Goal: Task Accomplishment & Management: Manage account settings

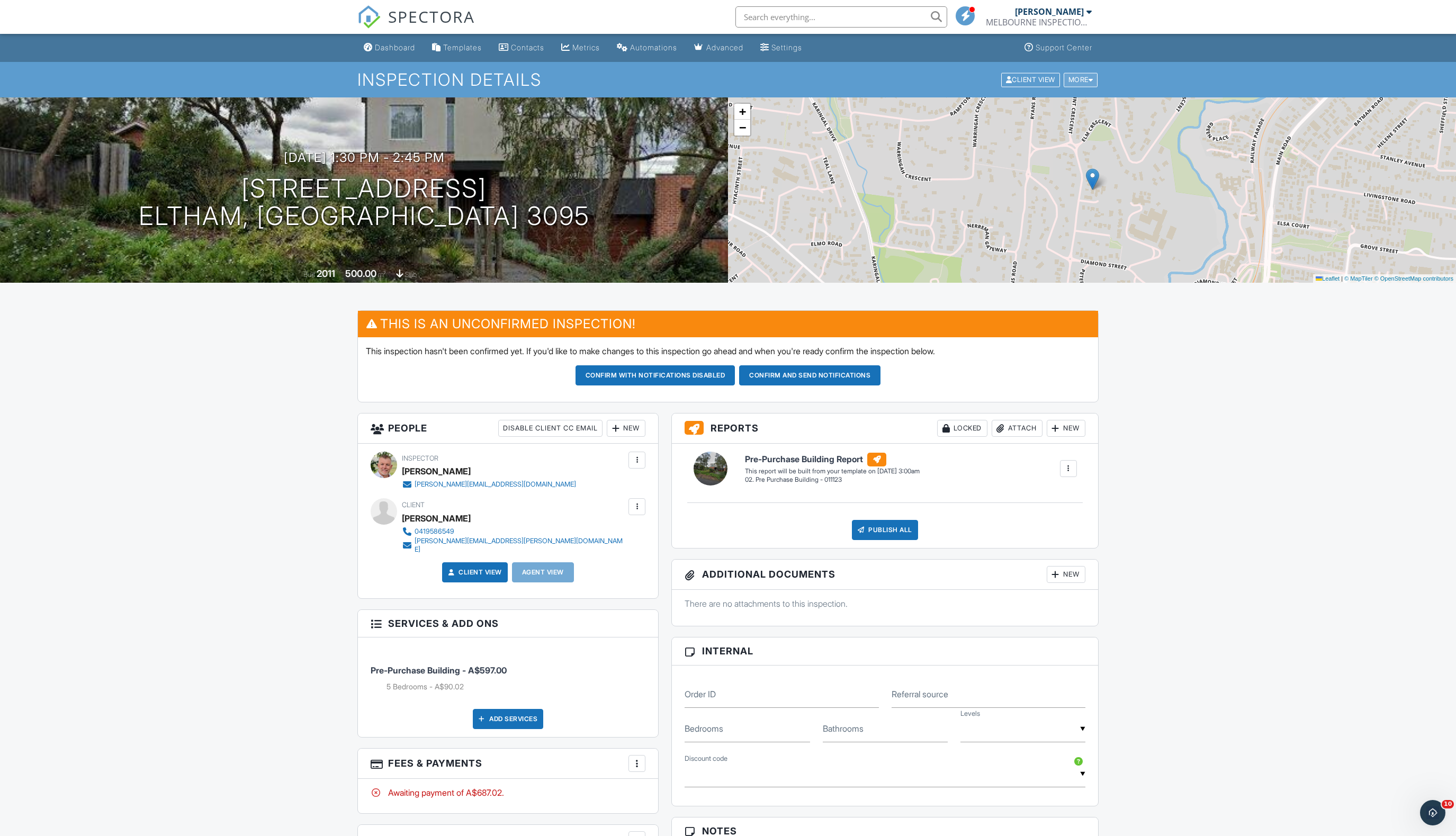
click at [1093, 79] on div "More" at bounding box center [1080, 80] width 35 height 14
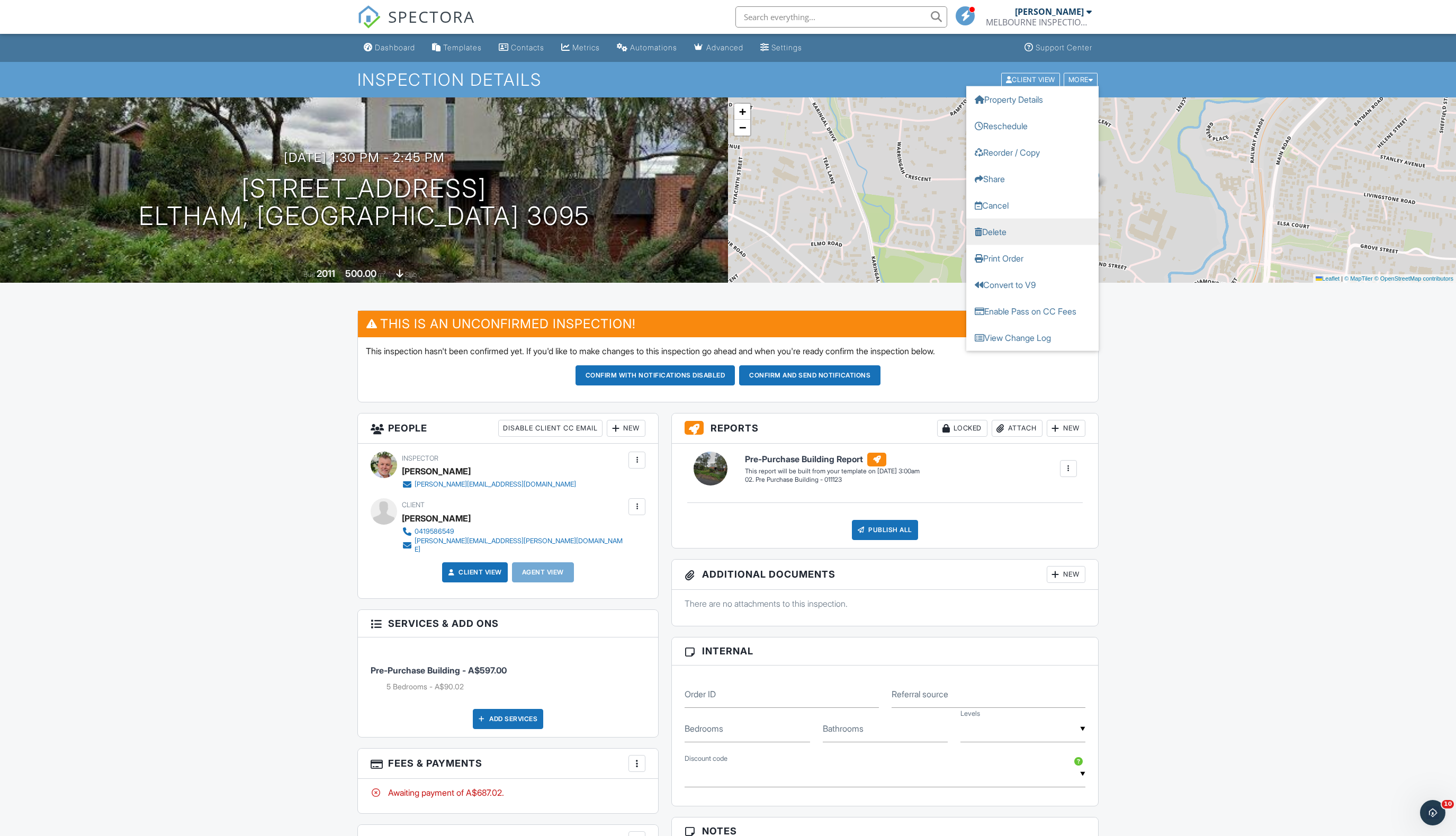
click at [1032, 237] on link "Delete" at bounding box center [1032, 231] width 132 height 26
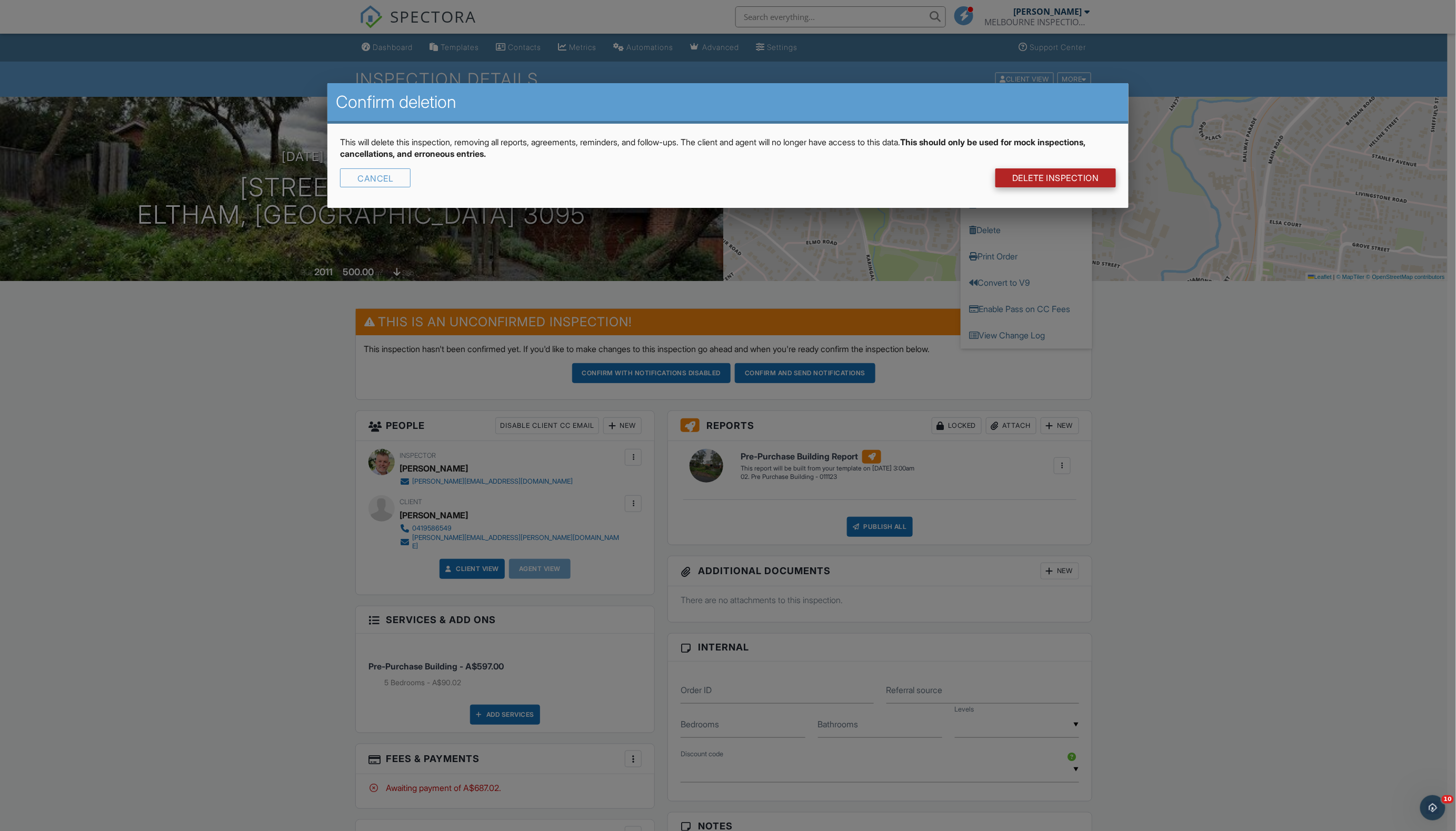
click at [1056, 181] on link "DELETE Inspection" at bounding box center [1056, 178] width 121 height 19
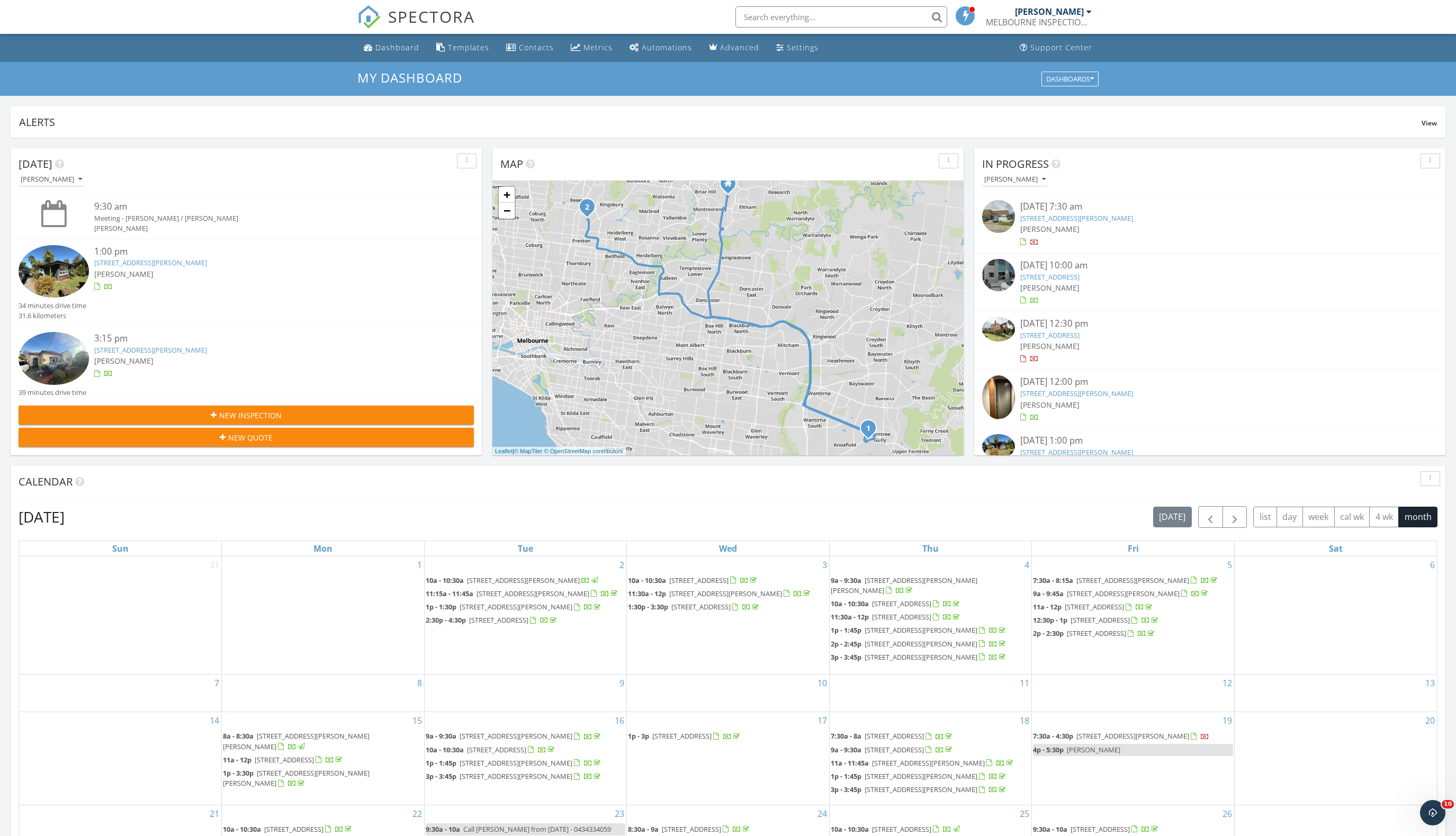
click at [164, 365] on div "3:15 pm 5 Hewitt St, Reservoir, VIC 3073 Anthony Levan" at bounding box center [264, 360] width 341 height 56
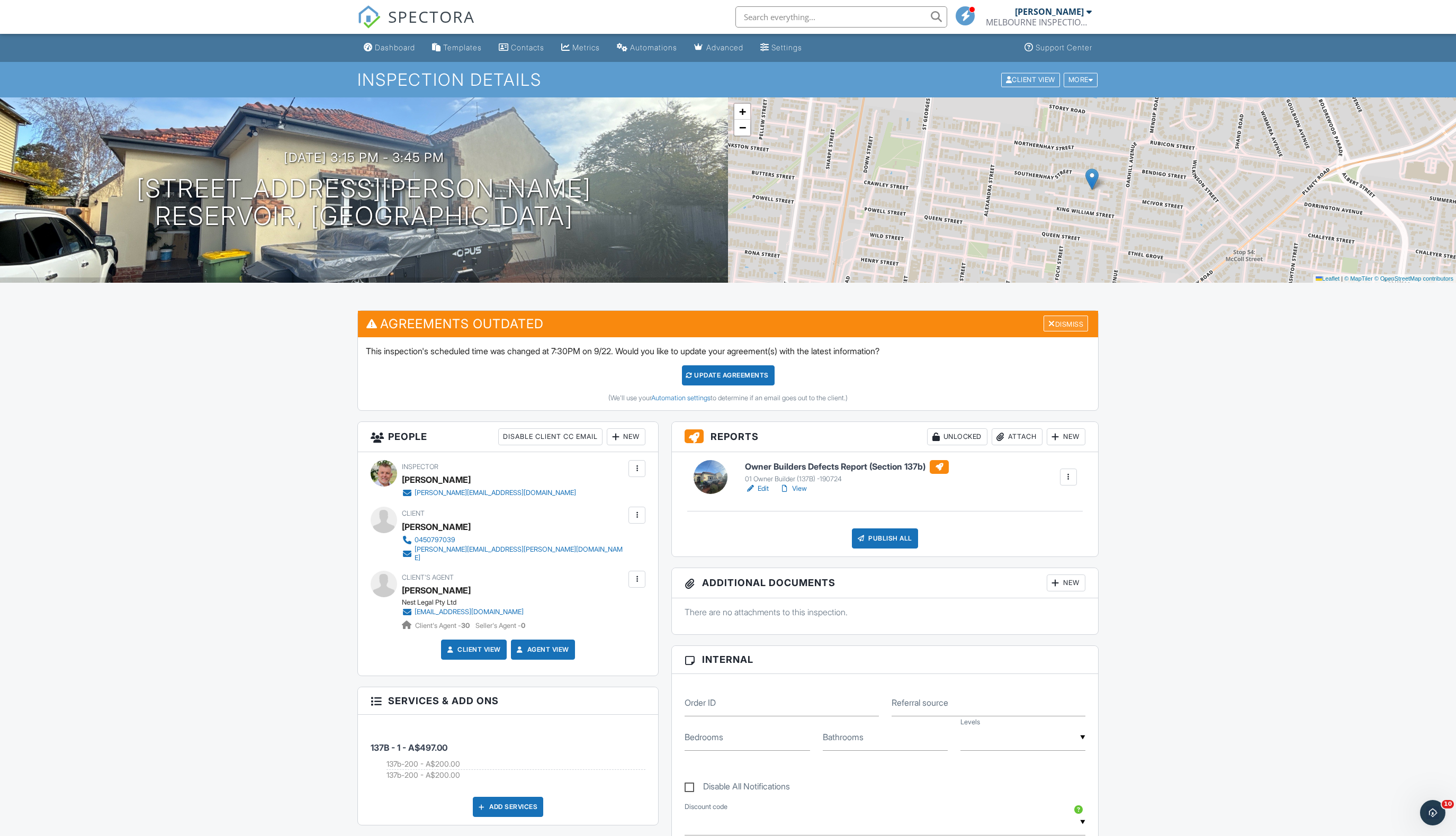
click at [1048, 320] on div at bounding box center [1052, 324] width 7 height 8
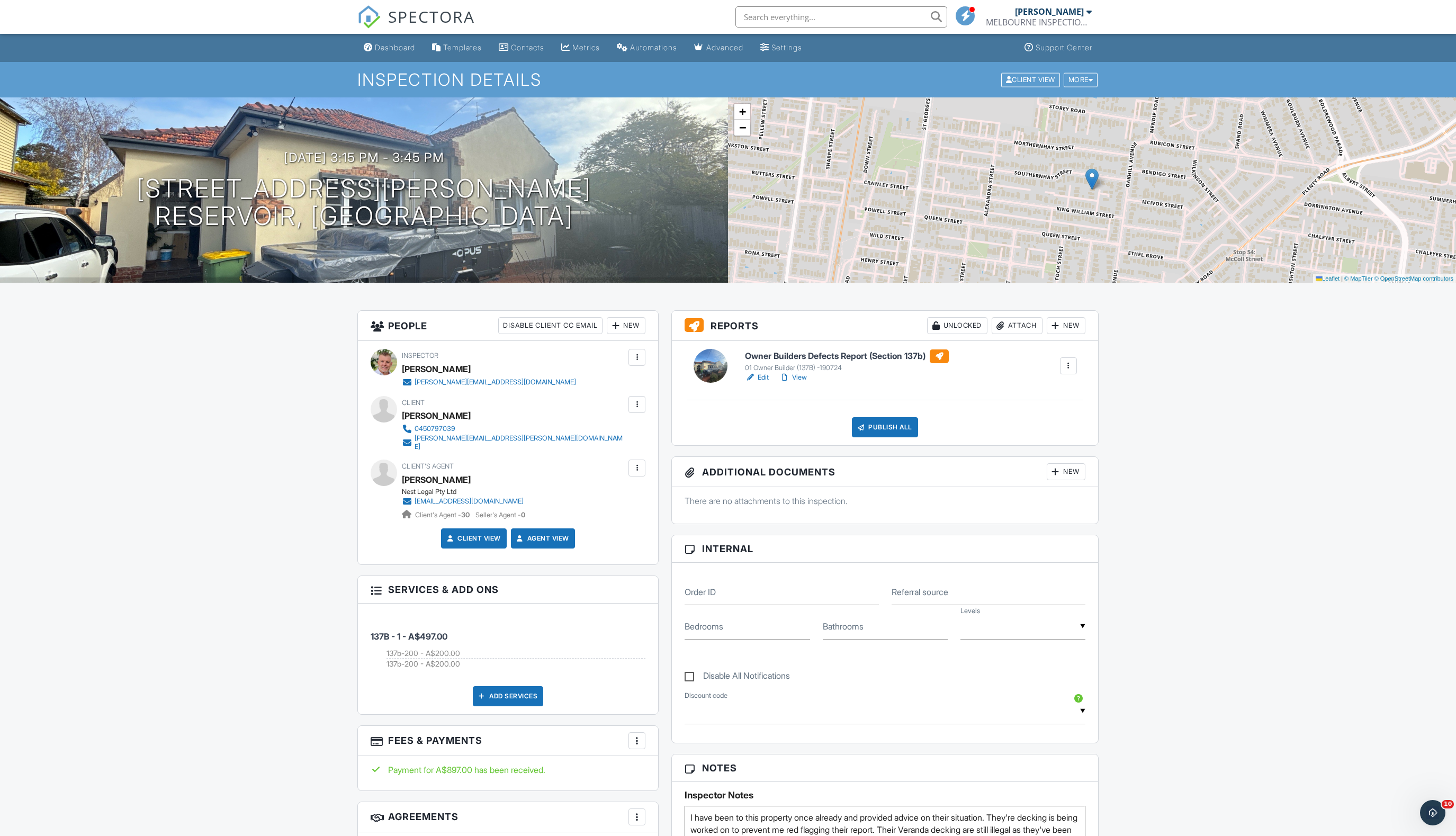
click at [762, 379] on link "Edit" at bounding box center [757, 377] width 24 height 11
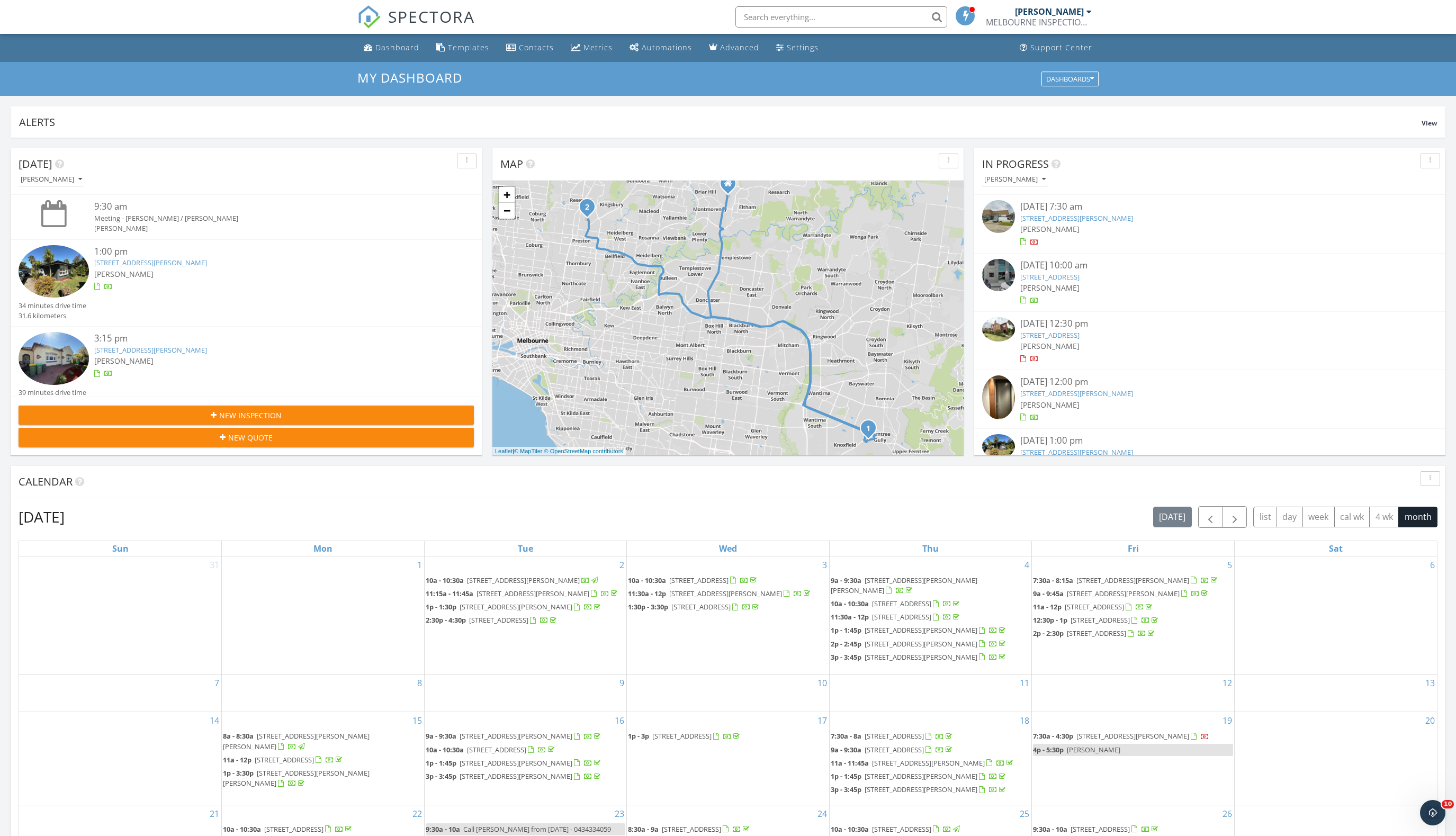
click at [235, 413] on span "New Inspection" at bounding box center [250, 416] width 62 height 11
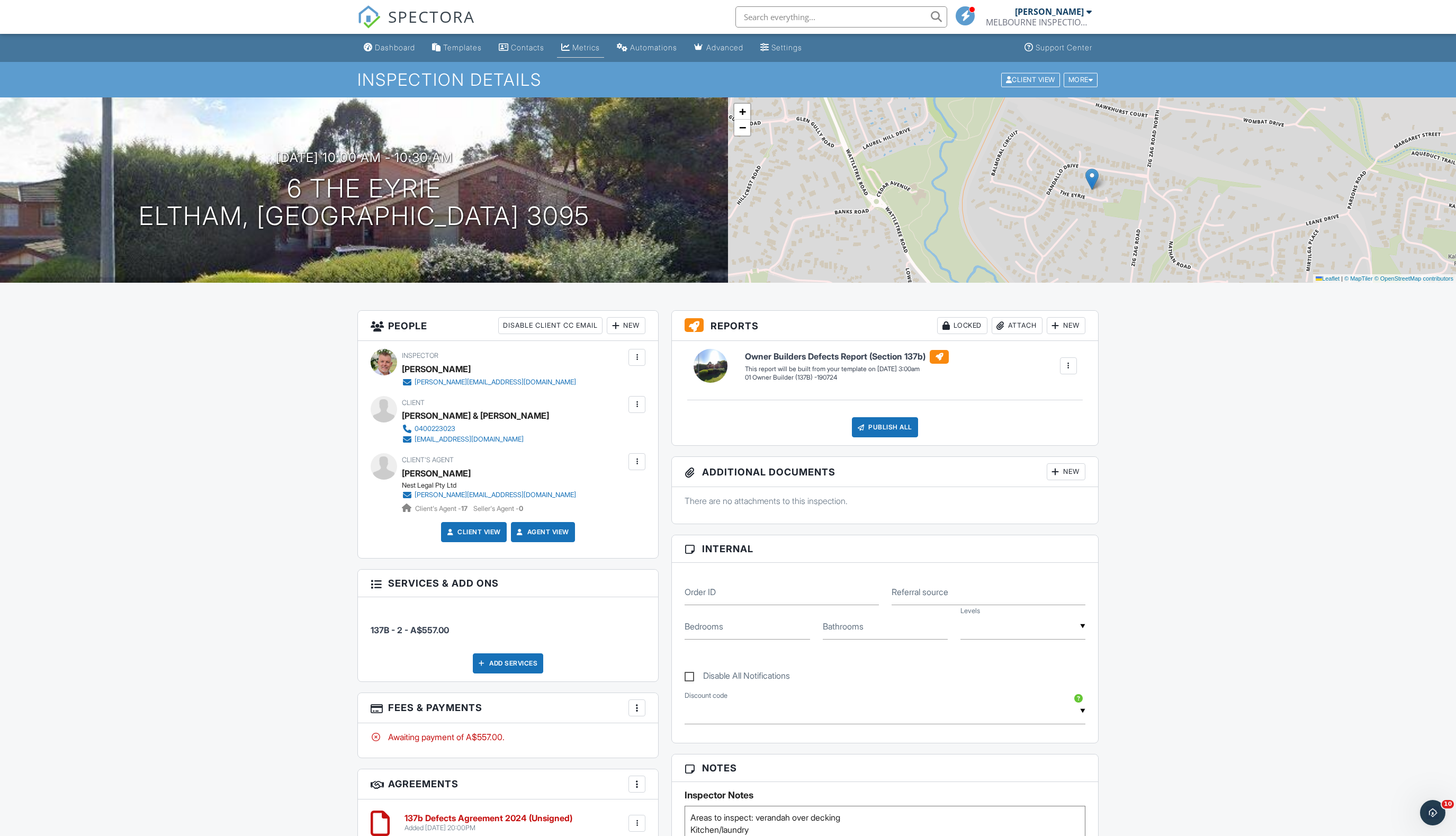
click at [597, 52] on div "Metrics" at bounding box center [586, 47] width 28 height 9
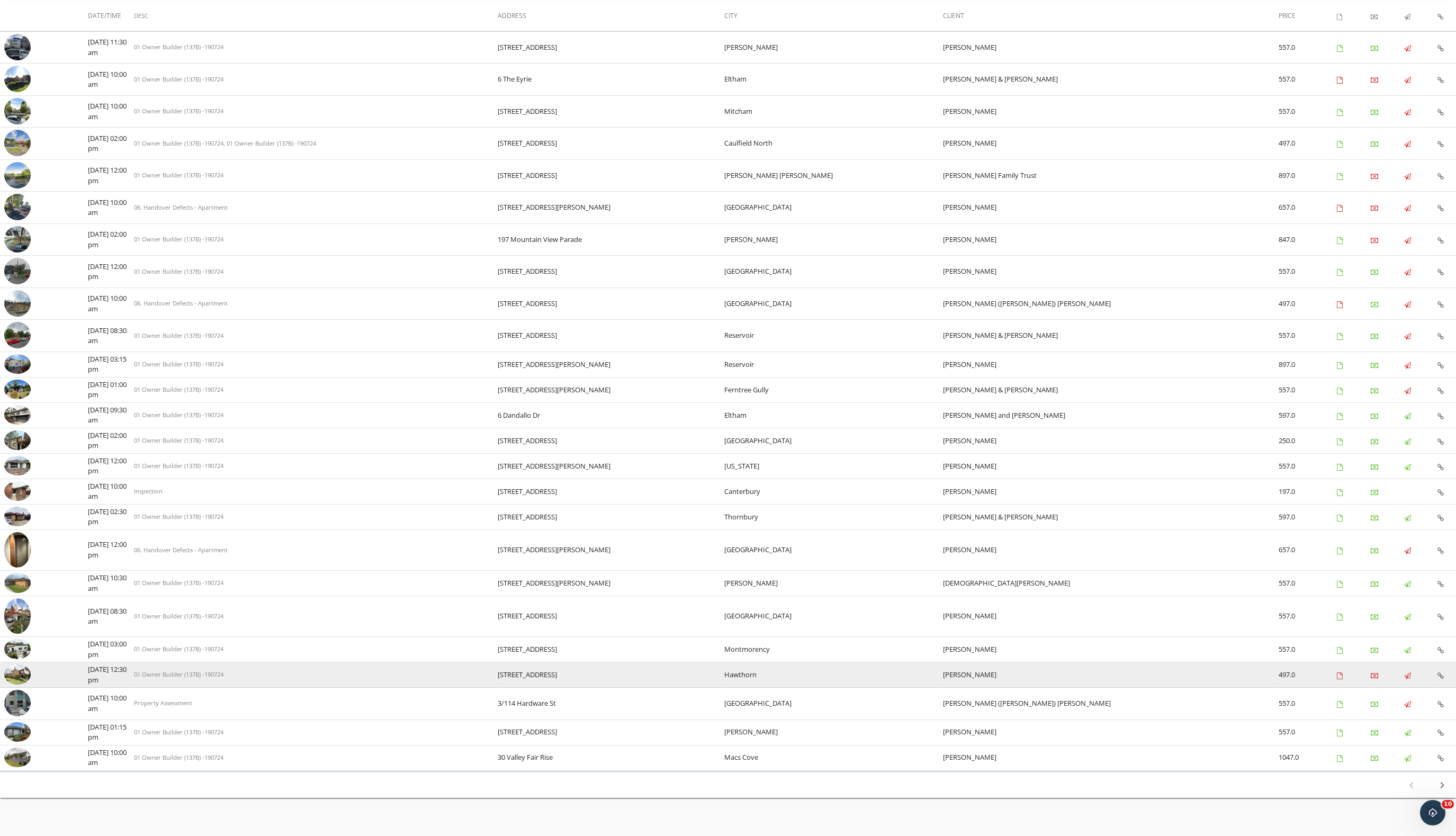
scroll to position [132, 0]
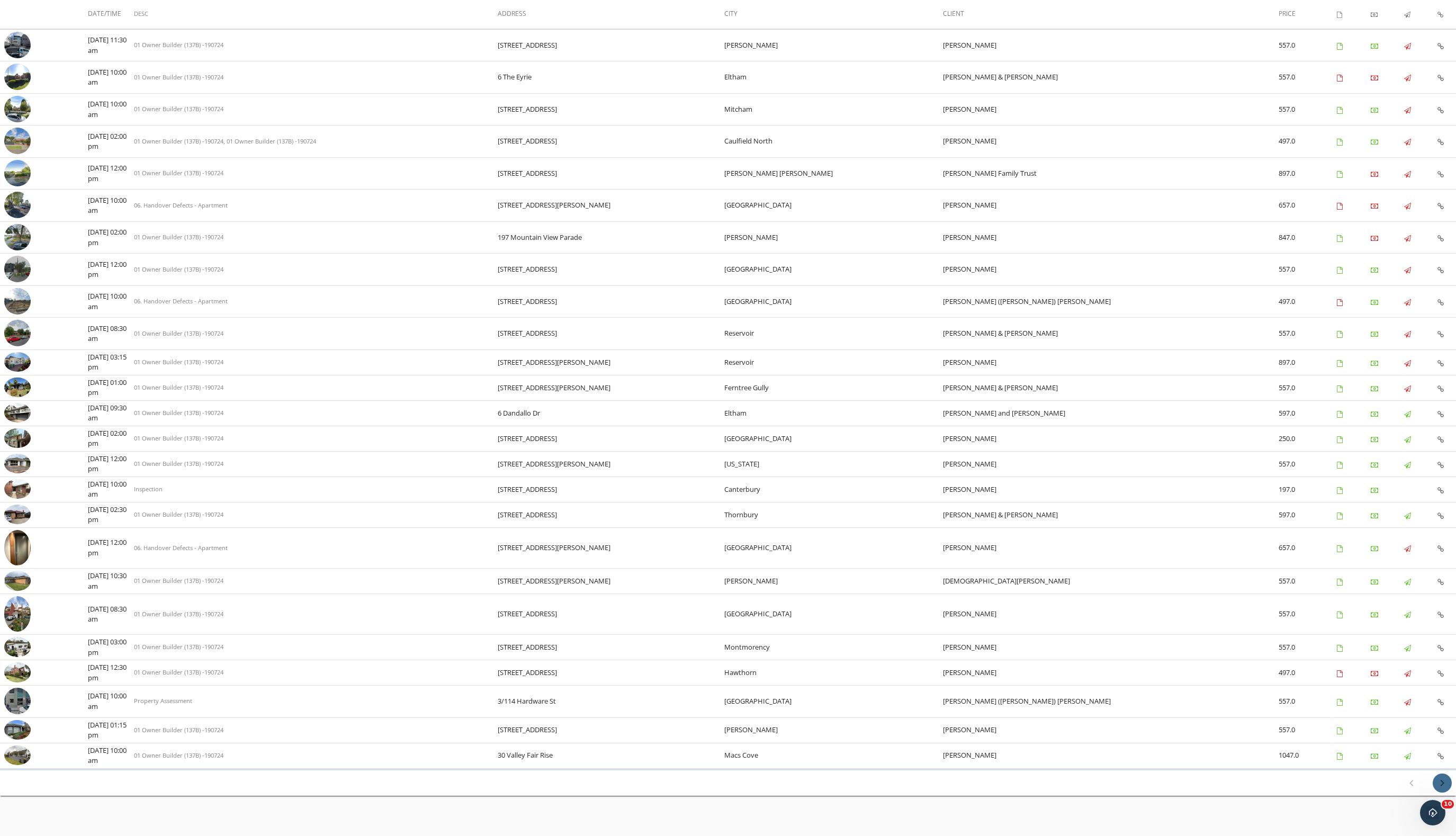
click at [1442, 777] on icon "chevron_right" at bounding box center [1442, 783] width 13 height 13
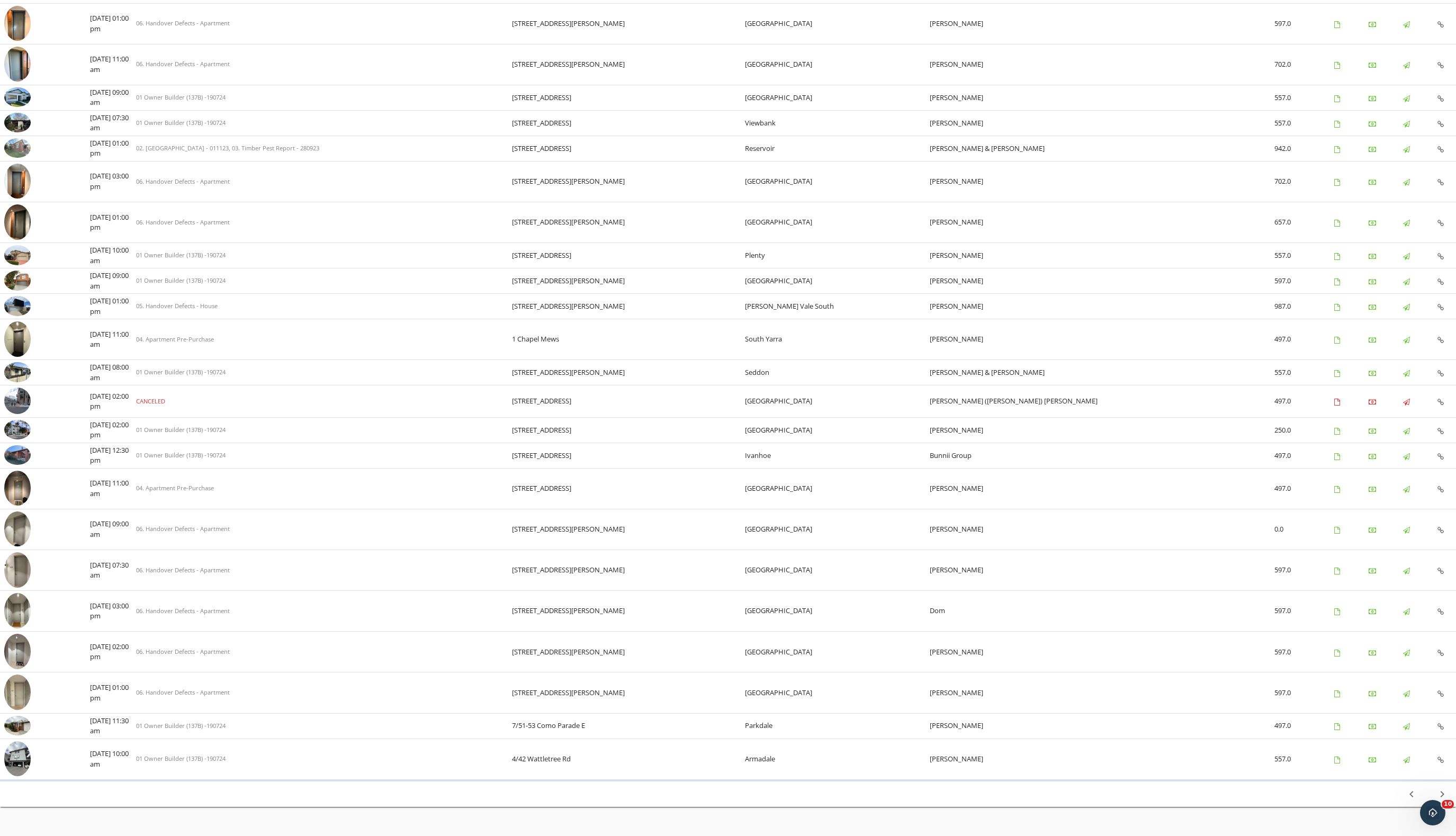
scroll to position [247, 0]
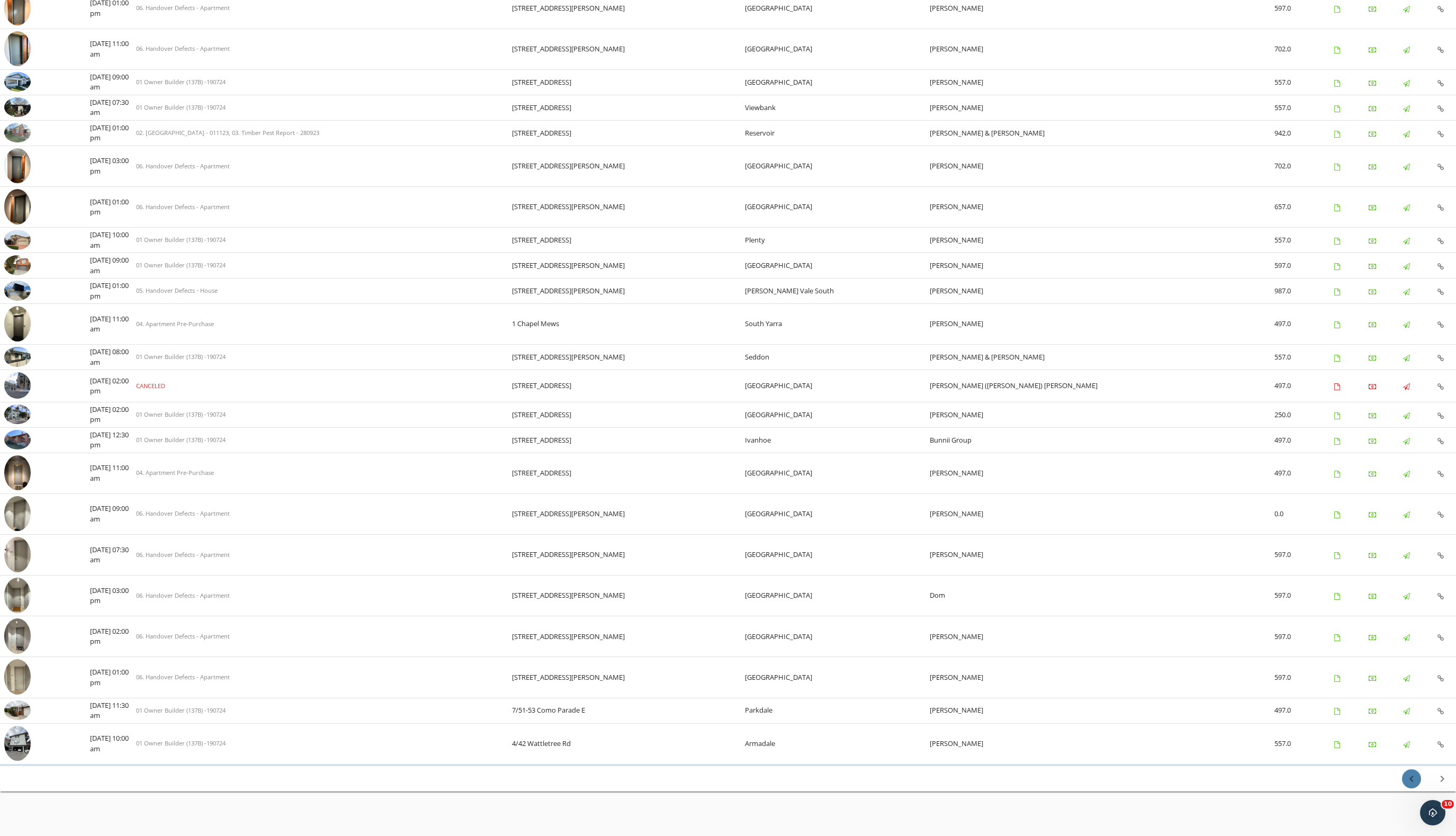
click at [1410, 772] on icon "chevron_left" at bounding box center [1411, 779] width 13 height 13
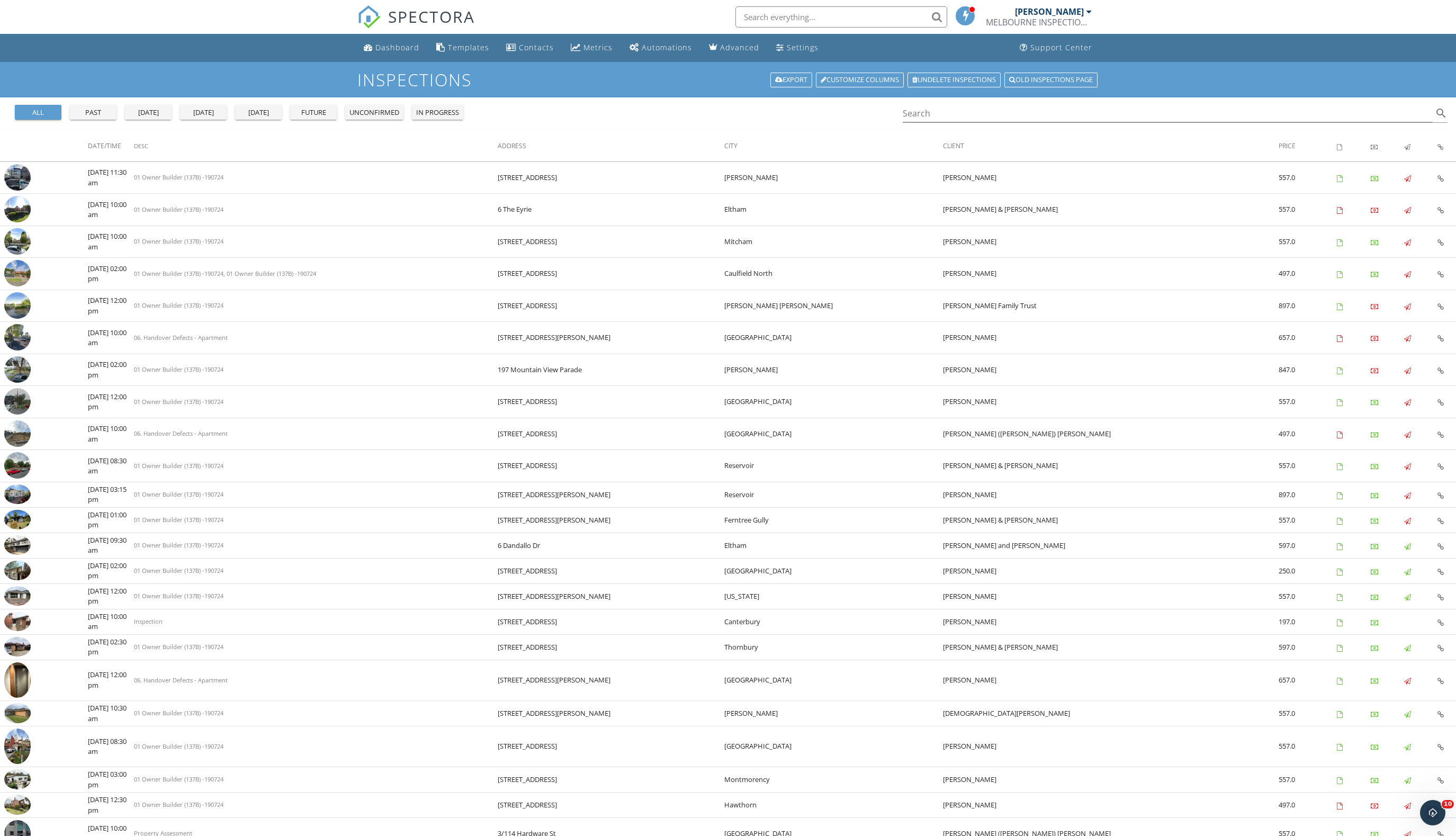
scroll to position [0, 0]
click at [595, 49] on div "Metrics" at bounding box center [598, 47] width 29 height 10
